Goal: Task Accomplishment & Management: Use online tool/utility

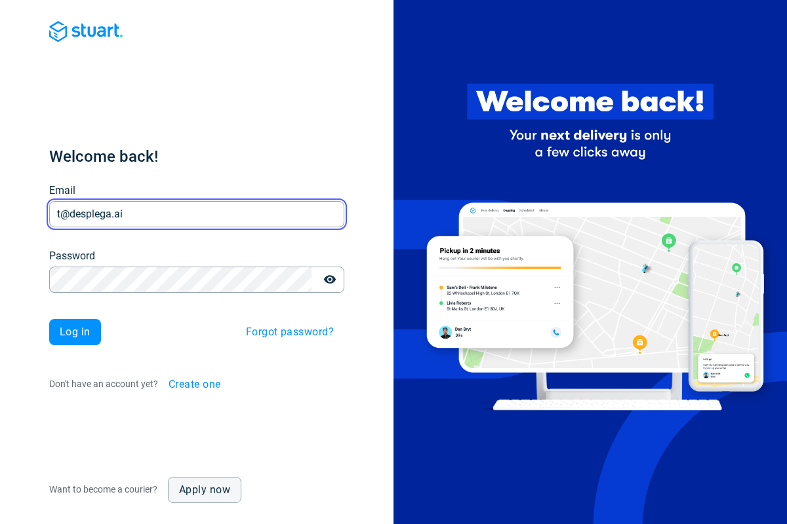
type input "t@desplega.ai"
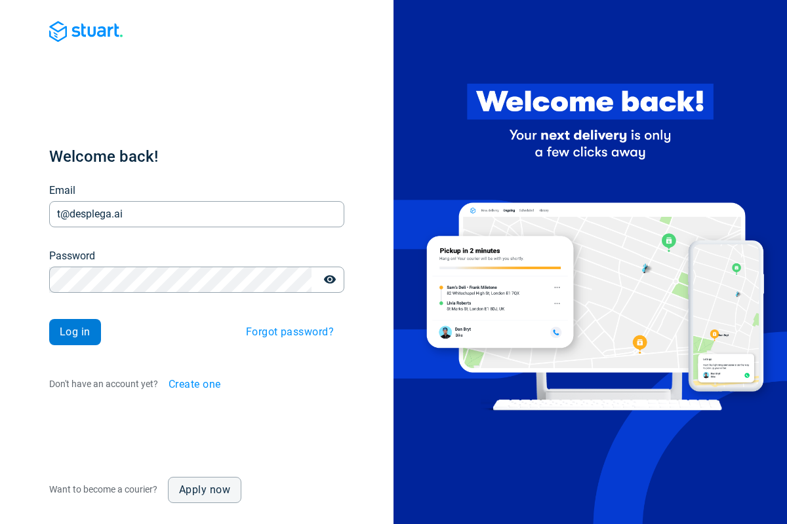
click at [75, 332] on span "Log in" at bounding box center [75, 332] width 31 height 10
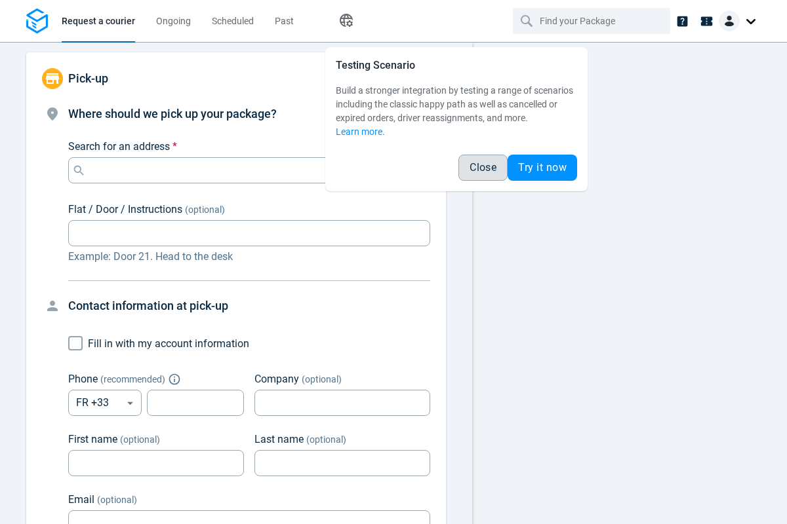
click at [482, 168] on span "Close" at bounding box center [482, 168] width 27 height 10
